Goal: Go to known website: Access a specific website the user already knows

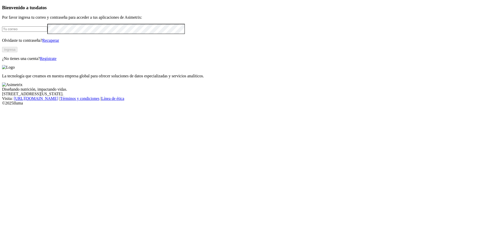
type input "[EMAIL_ADDRESS][DOMAIN_NAME]"
click at [17, 52] on button "Ingresa" at bounding box center [9, 49] width 15 height 5
